Goal: Task Accomplishment & Management: Complete application form

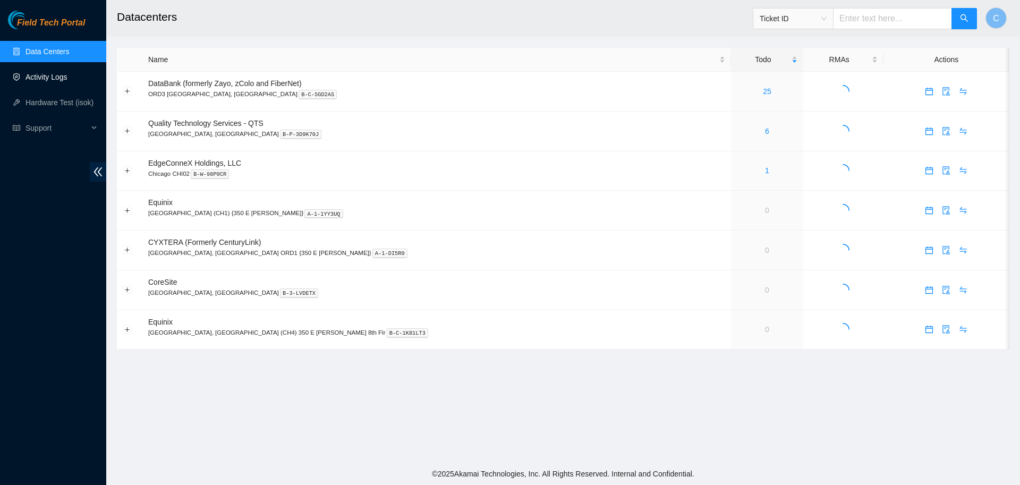
click at [67, 76] on link "Activity Logs" at bounding box center [47, 77] width 42 height 9
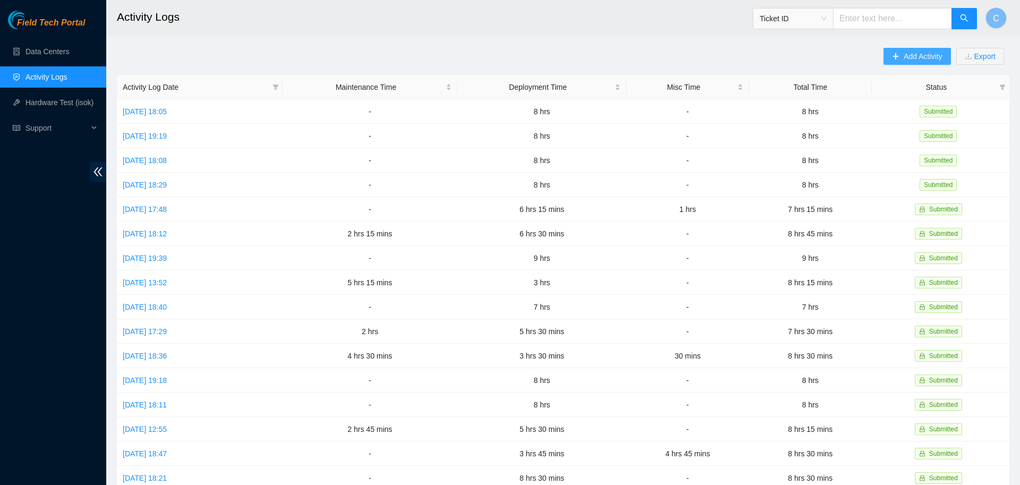
click at [908, 54] on span "Add Activity" at bounding box center [923, 56] width 38 height 12
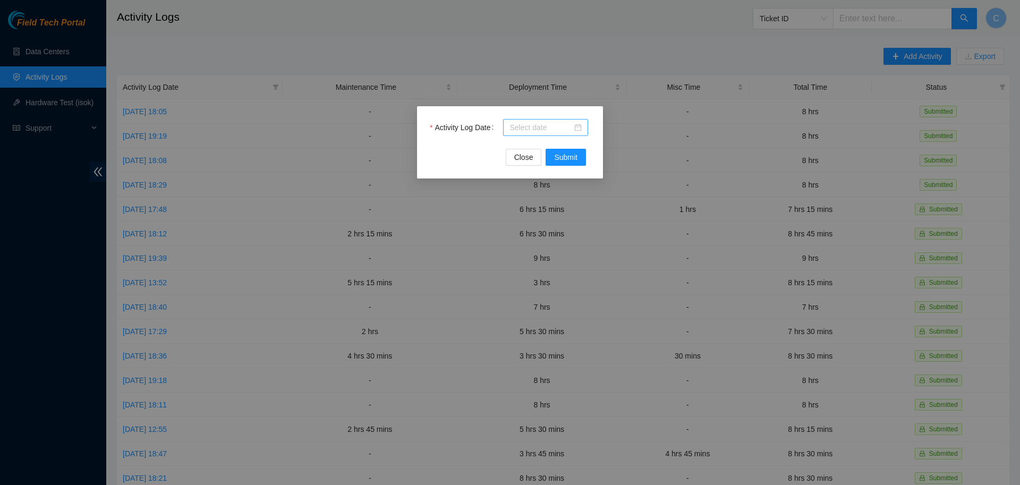
click at [538, 131] on input "Activity Log Date" at bounding box center [541, 128] width 63 height 12
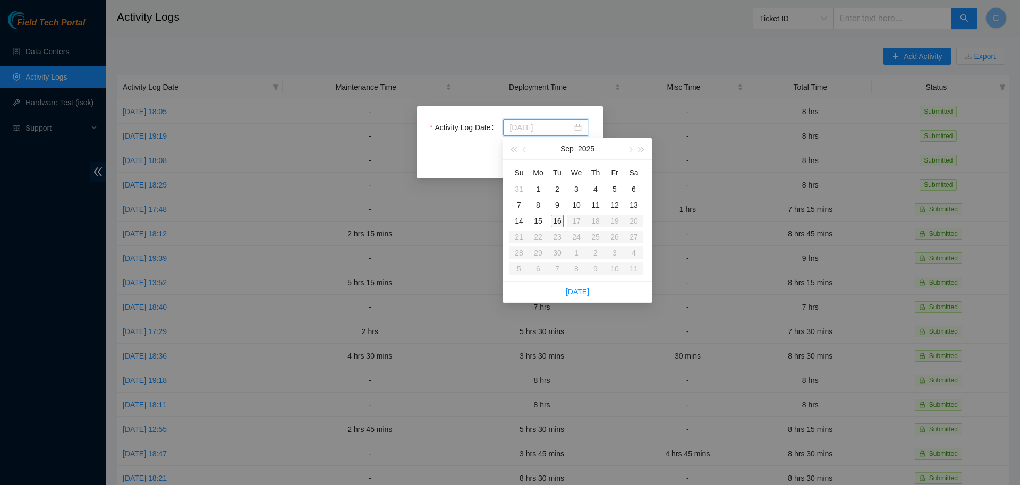
type input "[DATE]"
click at [559, 218] on div "16" at bounding box center [557, 221] width 13 height 13
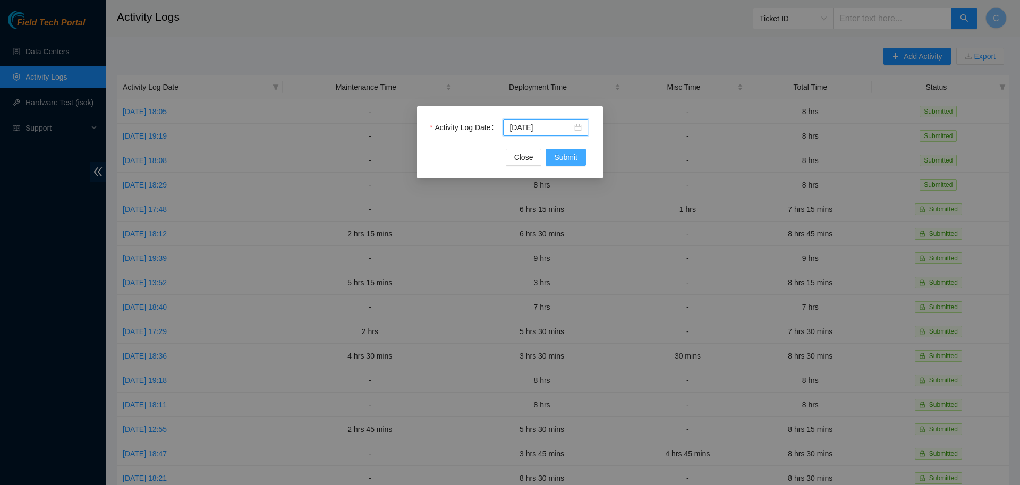
click at [570, 162] on span "Submit" at bounding box center [565, 157] width 23 height 12
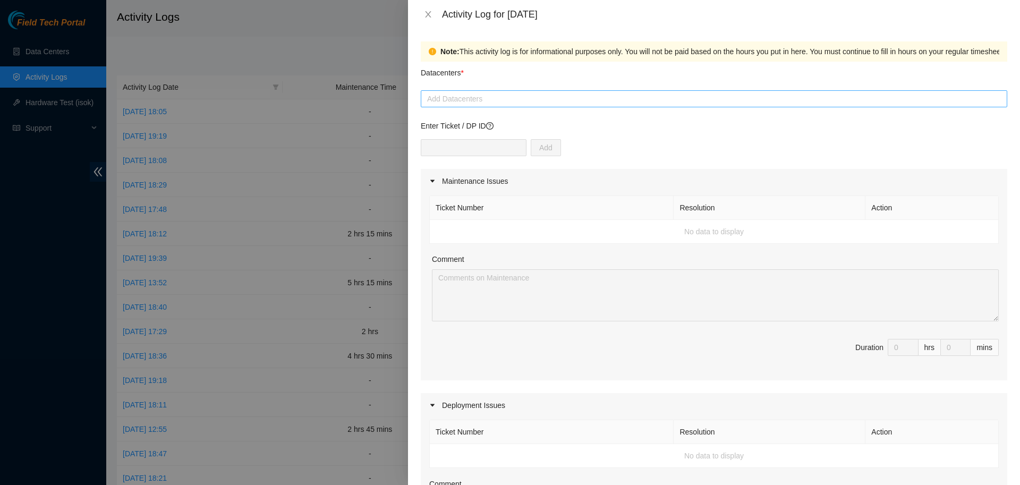
click at [530, 107] on div "Add Datacenters" at bounding box center [714, 98] width 587 height 17
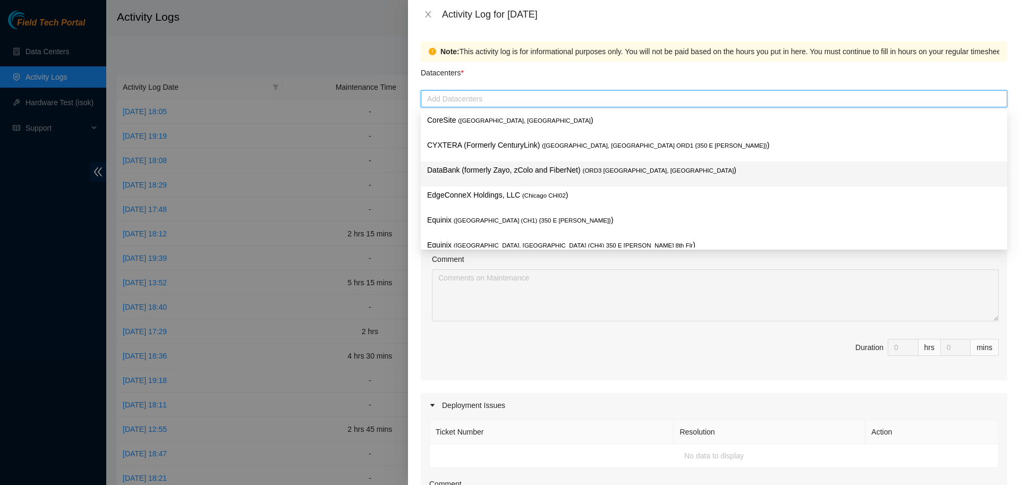
scroll to position [39, 0]
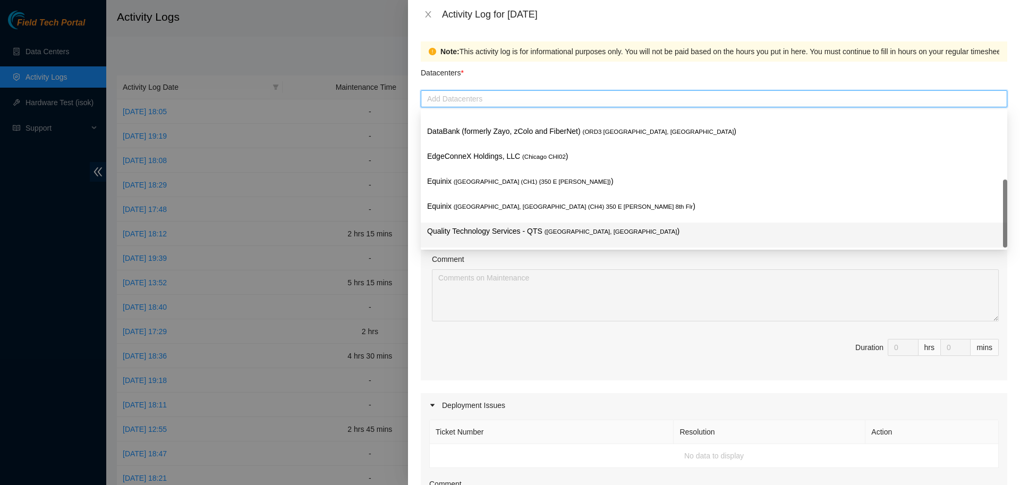
click at [488, 232] on p "Quality Technology Services - QTS ( [GEOGRAPHIC_DATA], [GEOGRAPHIC_DATA] )" at bounding box center [714, 231] width 574 height 12
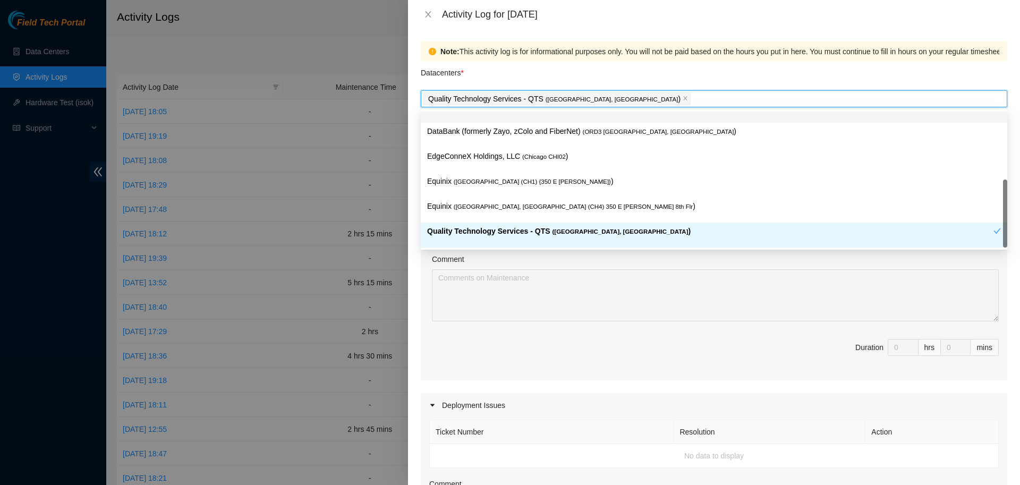
click at [707, 73] on div "Datacenters *" at bounding box center [714, 76] width 587 height 29
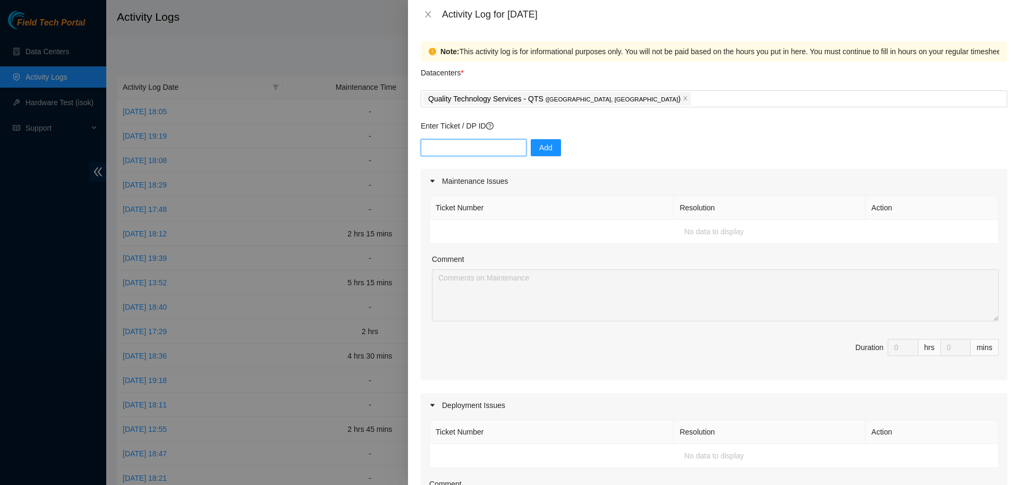
click at [470, 149] on input "text" at bounding box center [474, 147] width 106 height 17
paste input "DP79608"
type input "DP79608"
click at [531, 153] on button "Add" at bounding box center [546, 147] width 30 height 17
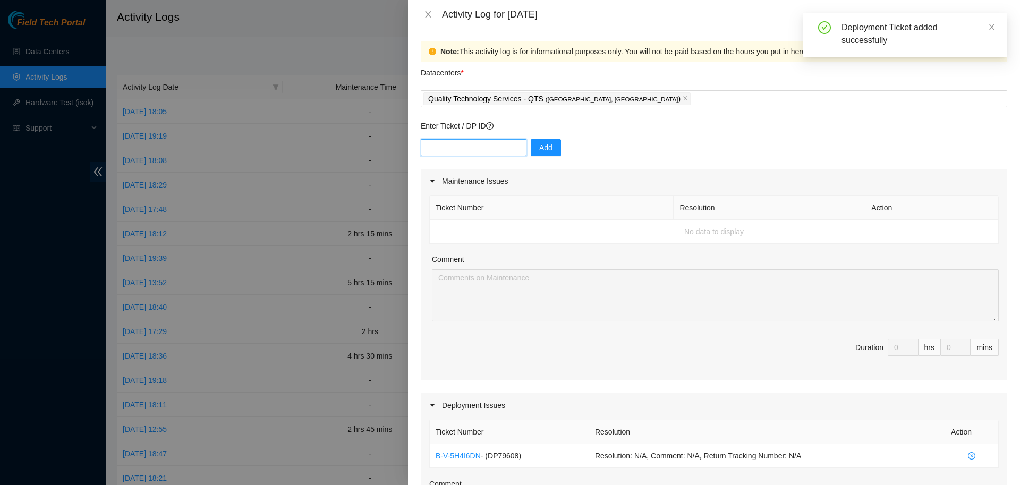
click at [460, 146] on input "text" at bounding box center [474, 147] width 106 height 17
paste input "DP79607"
type input "DP79607"
click at [546, 150] on button "Add" at bounding box center [546, 147] width 30 height 17
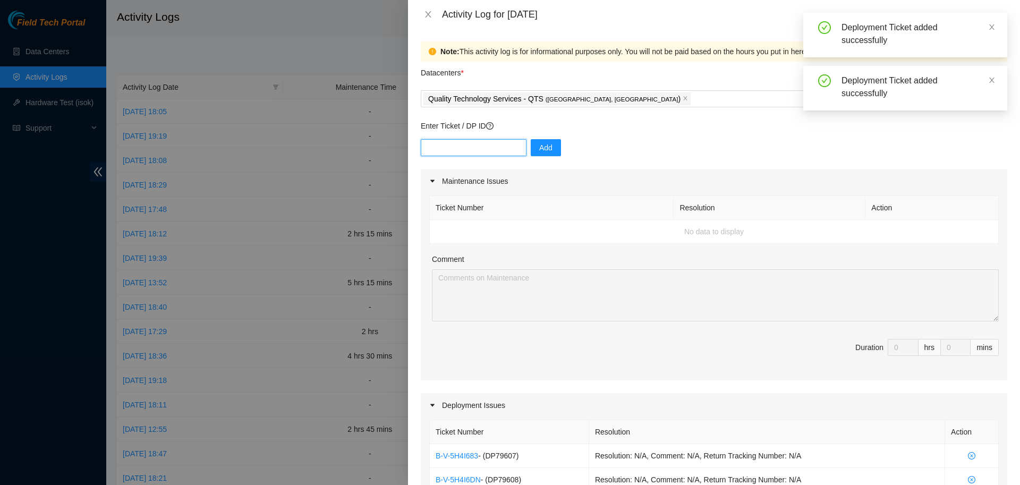
click at [454, 150] on input "text" at bounding box center [474, 147] width 106 height 17
paste input "DP79605"
type input "DP79605"
click at [539, 150] on span "Add" at bounding box center [545, 148] width 13 height 12
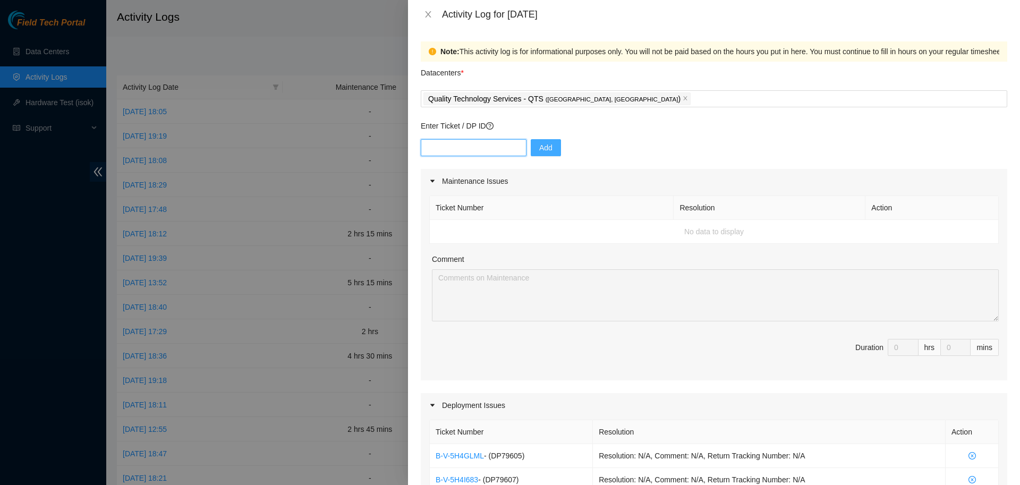
click at [495, 144] on input "text" at bounding box center [474, 147] width 106 height 17
paste input "DP79604"
type input "DP79604"
click at [531, 146] on button "Add" at bounding box center [546, 147] width 30 height 17
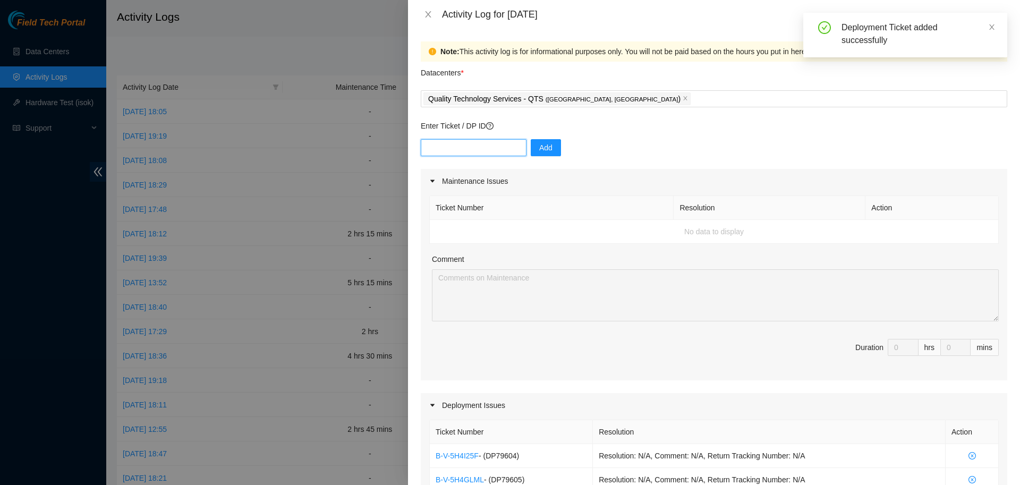
click at [492, 147] on input "text" at bounding box center [474, 147] width 106 height 17
paste input "DP77230"
type input "DP77230"
click at [539, 147] on span "Add" at bounding box center [545, 148] width 13 height 12
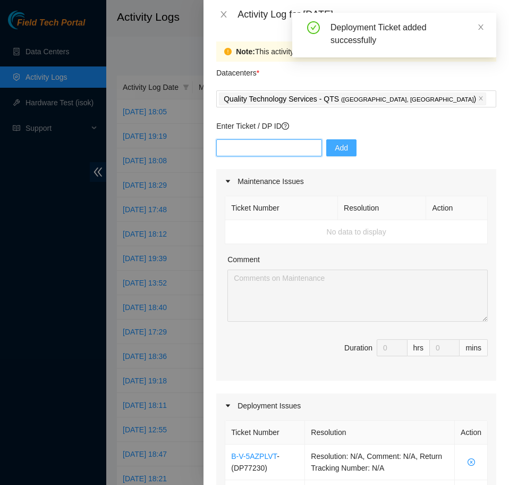
click at [267, 149] on input "text" at bounding box center [269, 147] width 106 height 17
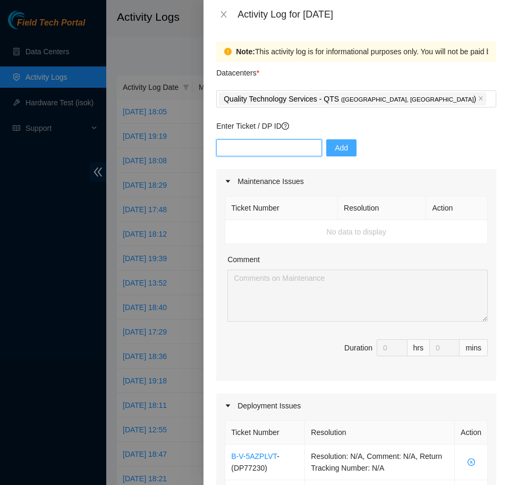
paste input "DP77231"
type input "DP77231"
click at [328, 147] on button "Add" at bounding box center [341, 147] width 30 height 17
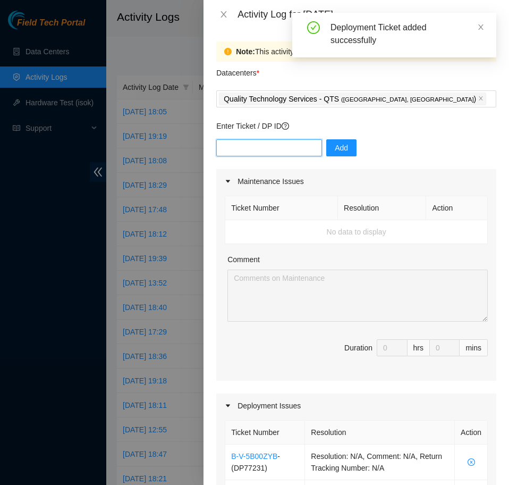
drag, startPoint x: 248, startPoint y: 152, endPoint x: 303, endPoint y: 145, distance: 56.3
click at [248, 152] on input "text" at bounding box center [269, 147] width 106 height 17
paste input "DP77232"
type input "DP77232"
click at [342, 142] on button "Add" at bounding box center [341, 147] width 30 height 17
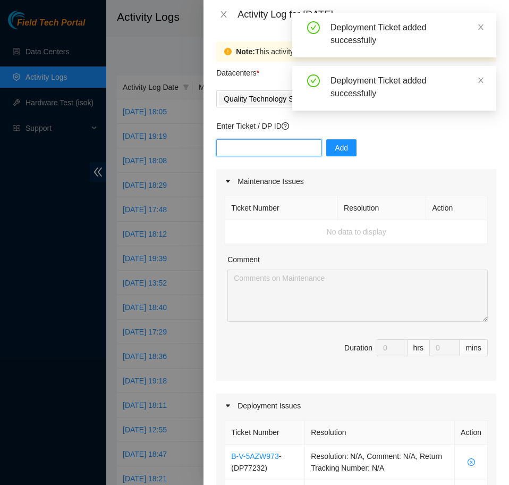
click at [300, 153] on input "text" at bounding box center [269, 147] width 106 height 17
paste input "DP77234"
type input "DP77234"
click at [335, 147] on span "Add" at bounding box center [341, 148] width 13 height 12
click at [278, 148] on input "text" at bounding box center [269, 147] width 106 height 17
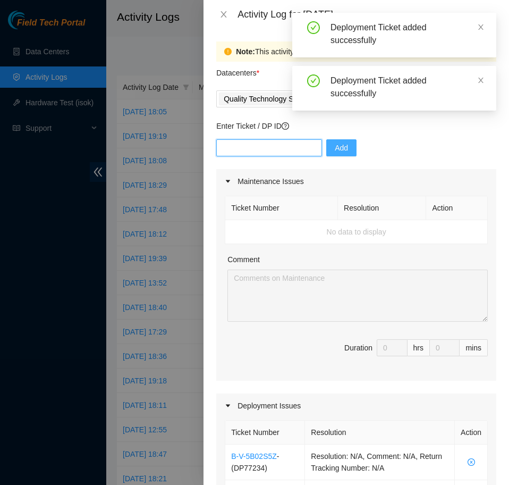
paste input "DP77233"
type input "DP77233"
click at [340, 149] on span "Add" at bounding box center [341, 148] width 13 height 12
click at [236, 149] on input "text" at bounding box center [269, 147] width 106 height 17
paste input "DP77235"
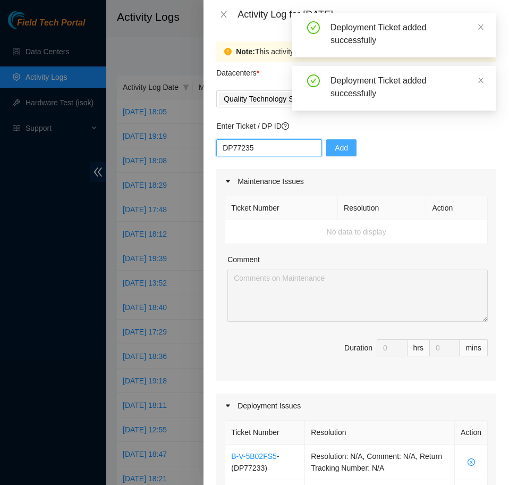
type input "DP77235"
click at [335, 148] on span "Add" at bounding box center [341, 148] width 13 height 12
click at [244, 146] on input "text" at bounding box center [269, 147] width 106 height 17
paste input "DP79610"
type input "DP79610"
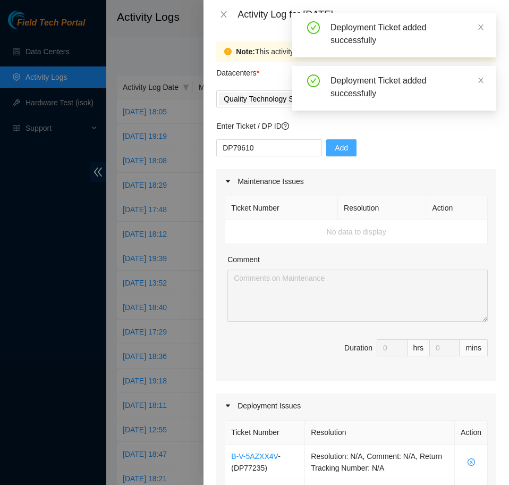
click at [335, 145] on span "Add" at bounding box center [341, 148] width 13 height 12
click at [246, 149] on input "text" at bounding box center [269, 147] width 106 height 17
paste input "DP79609"
type input "DP79609"
click at [341, 148] on span "Add" at bounding box center [341, 148] width 13 height 12
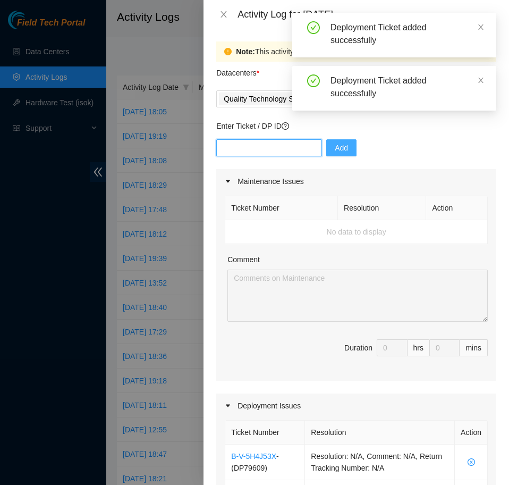
click at [272, 146] on input "text" at bounding box center [269, 147] width 106 height 17
paste input "DP79611"
type input "DP79611"
click at [328, 144] on button "Add" at bounding box center [341, 147] width 30 height 17
click at [268, 146] on input "text" at bounding box center [269, 147] width 106 height 17
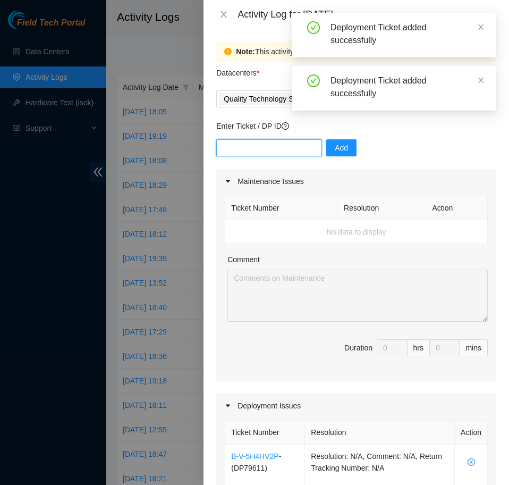
paste input "DP79612"
type input "DP79612"
click at [335, 153] on span "Add" at bounding box center [341, 148] width 13 height 12
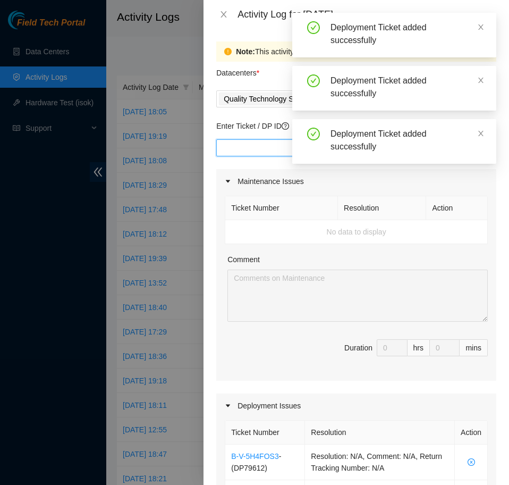
click at [251, 146] on input "text" at bounding box center [269, 147] width 106 height 17
paste input "DP79613"
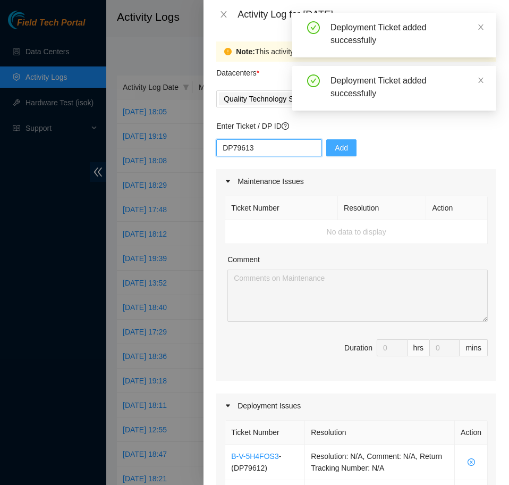
type input "DP79613"
click at [342, 149] on button "Add" at bounding box center [341, 147] width 30 height 17
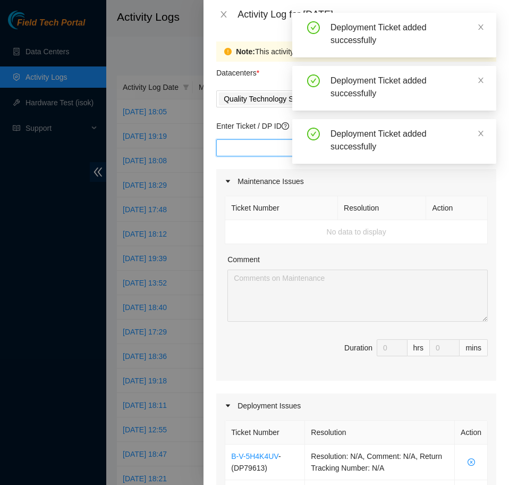
click at [224, 145] on input "text" at bounding box center [269, 147] width 106 height 17
paste input "DP79616"
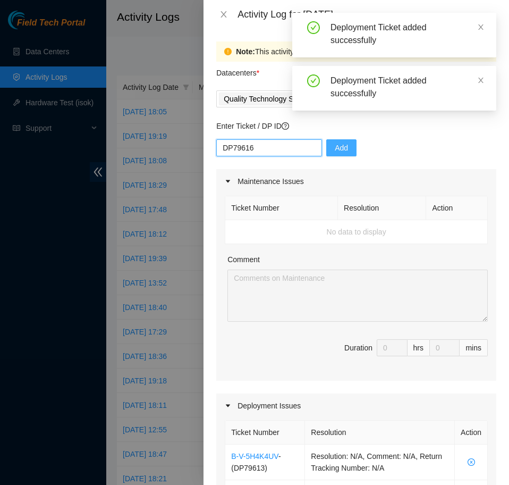
type input "DP79616"
click at [342, 147] on button "Add" at bounding box center [341, 147] width 30 height 17
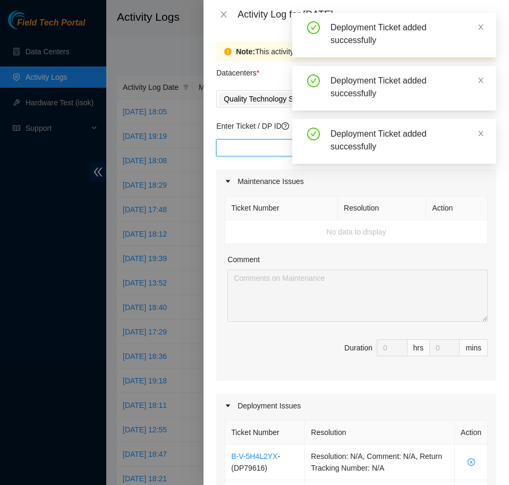
click at [252, 148] on input "text" at bounding box center [269, 147] width 106 height 17
paste input "DP79617"
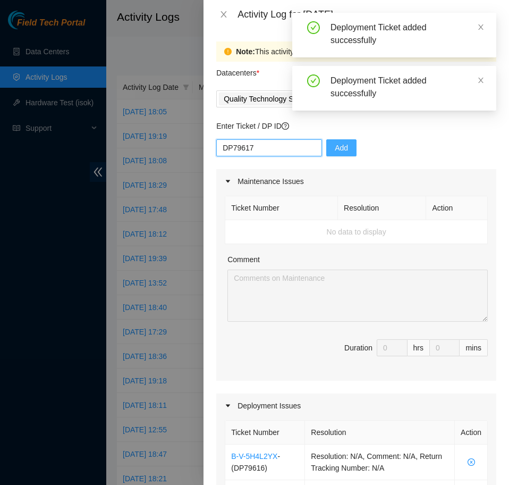
type input "DP79617"
click at [346, 151] on button "Add" at bounding box center [341, 147] width 30 height 17
click at [277, 146] on input "text" at bounding box center [269, 147] width 106 height 17
paste input "DP79618"
type input "DP79618"
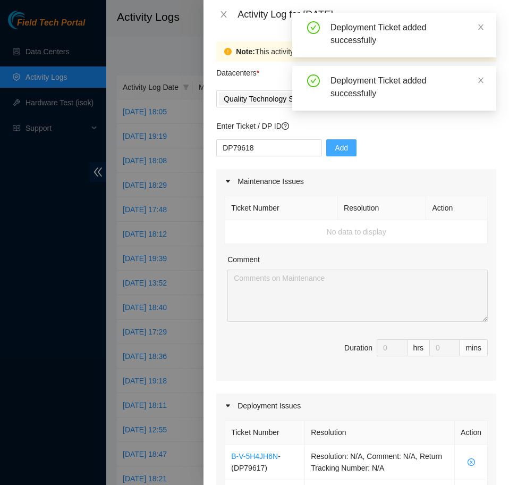
click at [335, 149] on span "Add" at bounding box center [341, 148] width 13 height 12
drag, startPoint x: 234, startPoint y: 151, endPoint x: 283, endPoint y: 150, distance: 48.9
click at [235, 151] on input "text" at bounding box center [269, 147] width 106 height 17
paste input "DP83719"
type input "DP83719"
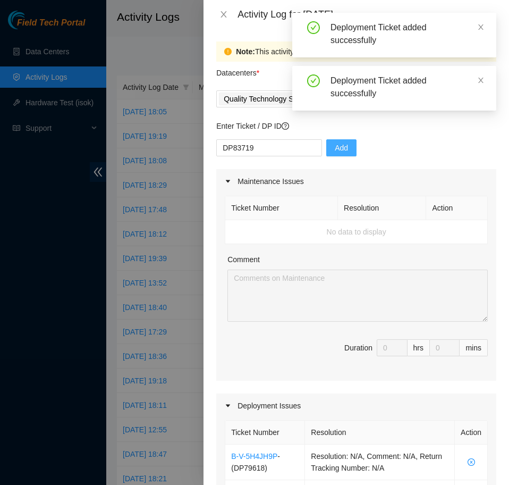
click at [335, 147] on span "Add" at bounding box center [341, 148] width 13 height 12
click at [254, 149] on input "text" at bounding box center [269, 147] width 106 height 17
paste input "DP83720"
type input "DP83720"
click at [340, 149] on span "Add" at bounding box center [341, 148] width 13 height 12
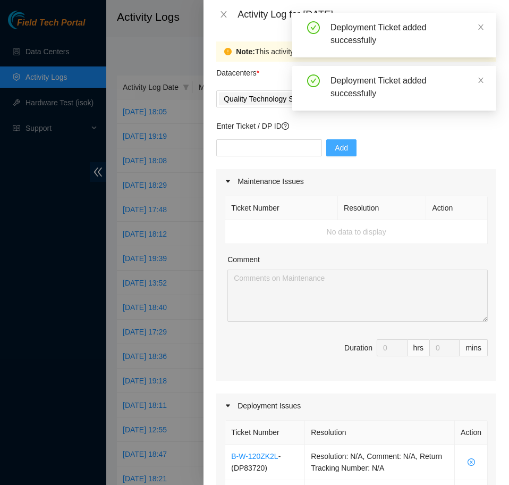
click at [233, 158] on div "Add" at bounding box center [356, 154] width 280 height 30
click at [279, 150] on input "text" at bounding box center [269, 147] width 106 height 17
paste input "DP83721"
type input "DP83721"
click at [328, 145] on button "Add" at bounding box center [341, 147] width 30 height 17
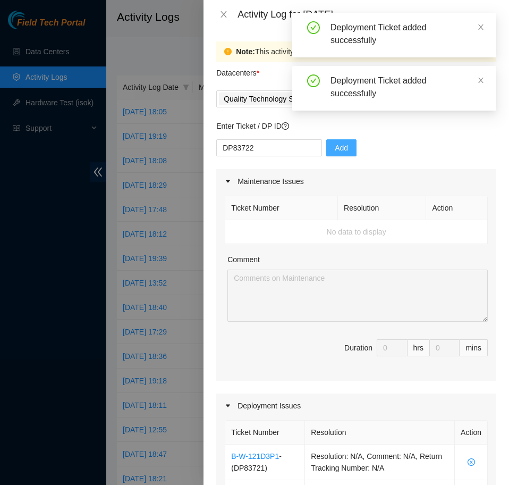
type input "DP83722"
click at [338, 148] on span "Add" at bounding box center [341, 148] width 13 height 12
click at [284, 145] on input "text" at bounding box center [269, 147] width 106 height 17
paste input "DP83723"
type input "DP83723"
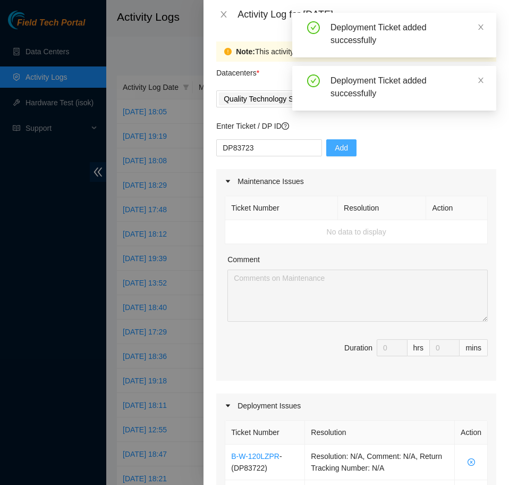
click at [335, 147] on span "Add" at bounding box center [341, 148] width 13 height 12
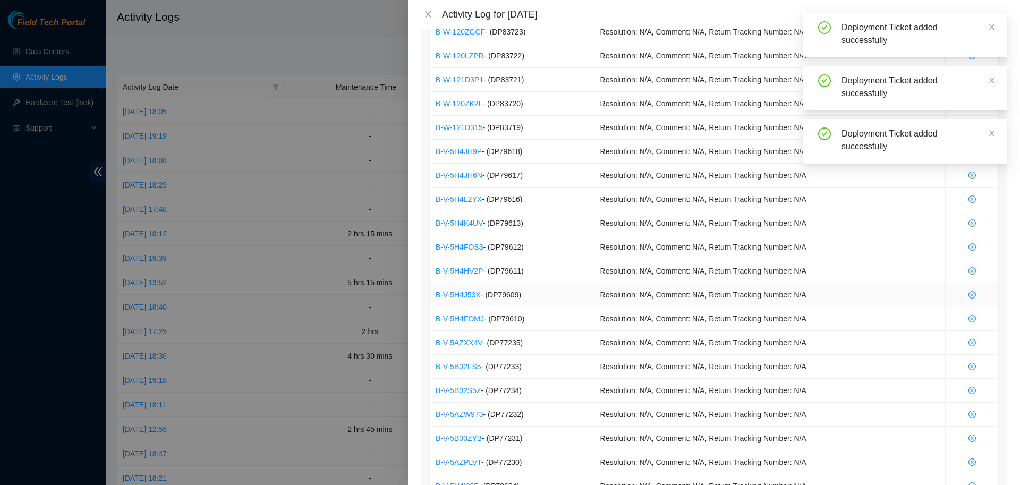
scroll to position [727, 0]
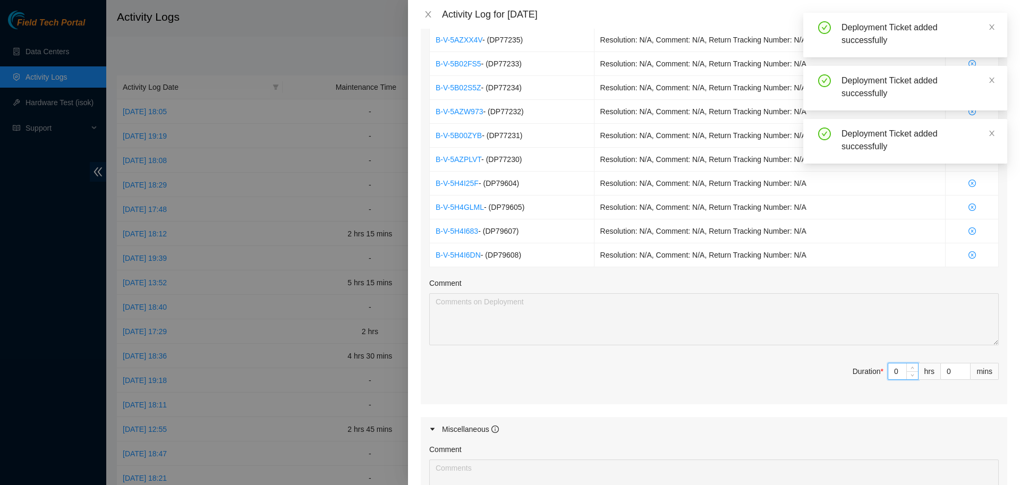
drag, startPoint x: 895, startPoint y: 371, endPoint x: 875, endPoint y: 369, distance: 20.8
click at [889, 369] on input "0" at bounding box center [904, 371] width 30 height 16
type input "8"
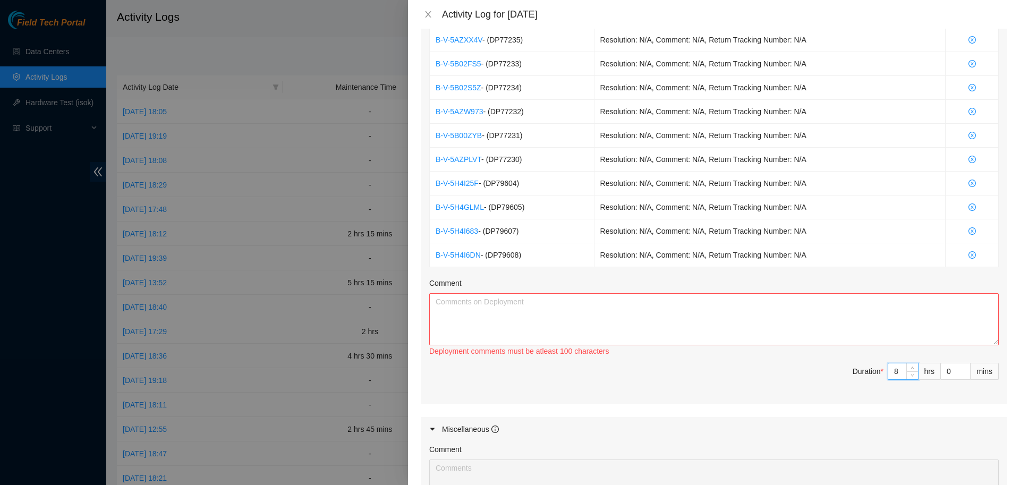
type input "8"
click at [640, 319] on textarea "Comment" at bounding box center [714, 319] width 570 height 52
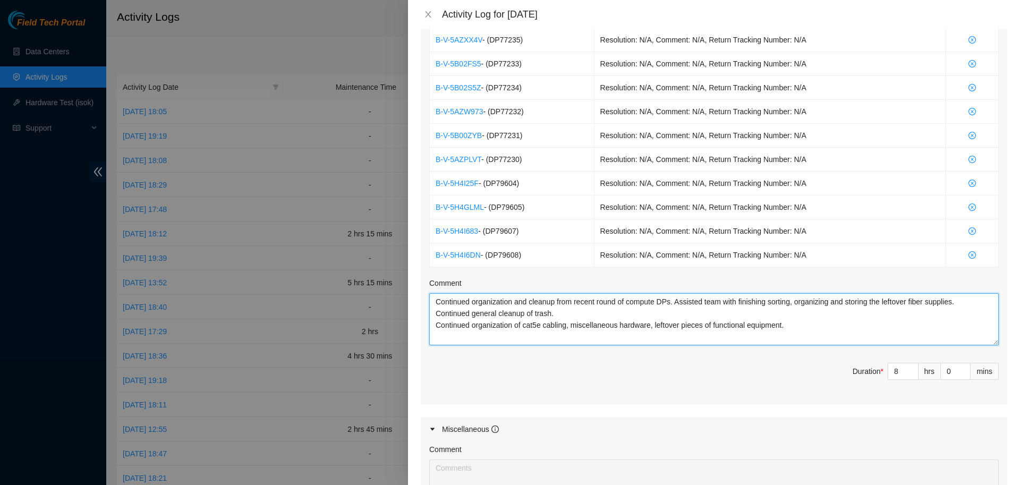
scroll to position [10, 0]
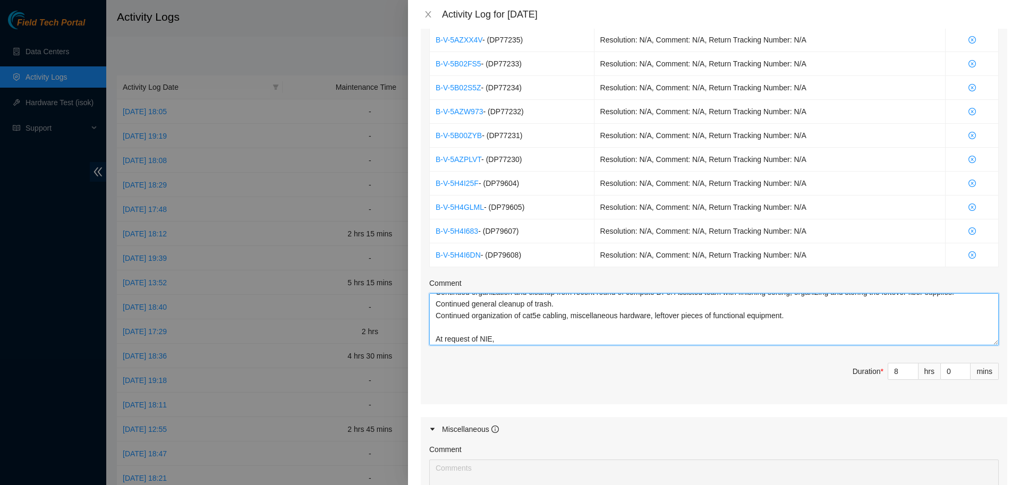
paste textarea "eth0 cable of h12471-ord2, at rack IY142"
click at [497, 340] on textarea "Continued organization and cleanup from recent round of compute DPs. Assisted t…" at bounding box center [714, 319] width 570 height 52
paste textarea "Cables have been re-managed, faulty cable has been removed and trashed, and lab…"
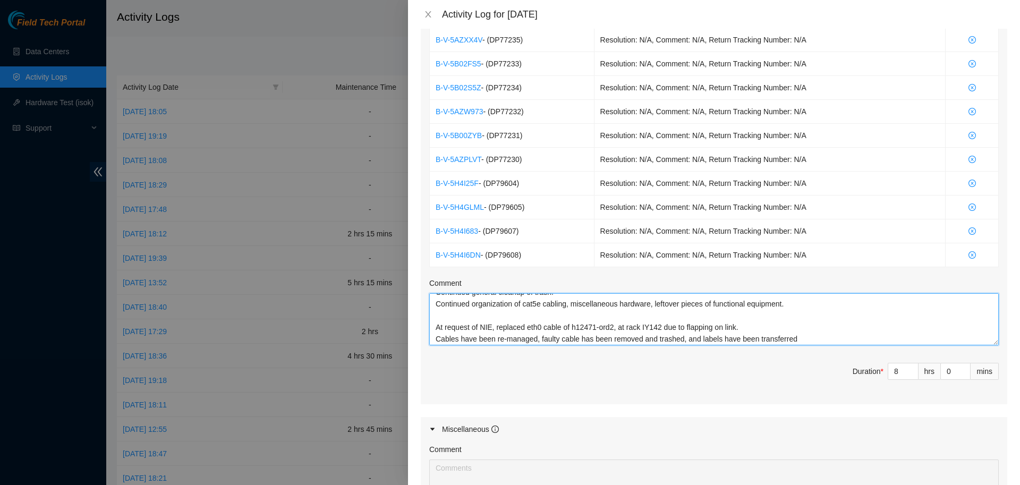
click at [475, 340] on textarea "Continued organization and cleanup from recent round of compute DPs. Assisted t…" at bounding box center [714, 319] width 570 height 52
click at [720, 342] on textarea "Continued organization and cleanup from recent round of compute DPs. Assisted t…" at bounding box center [714, 319] width 570 height 52
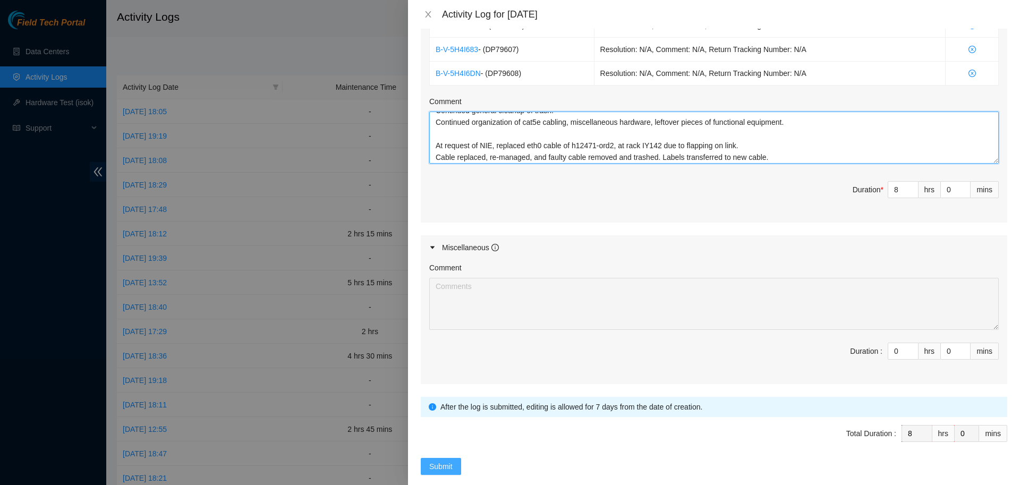
type textarea "Continued organization and cleanup from recent round of compute DPs. Assisted t…"
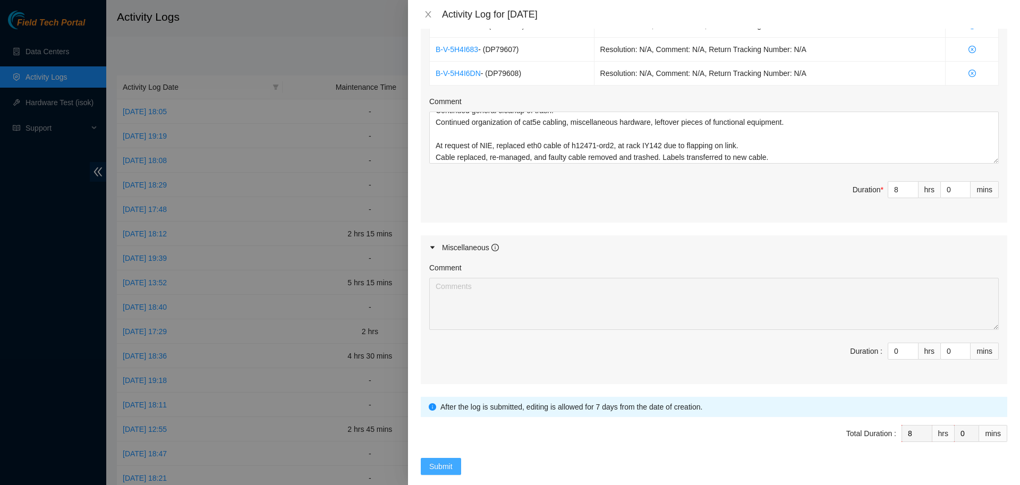
click at [452, 462] on span "Submit" at bounding box center [440, 467] width 23 height 12
